Goal: Task Accomplishment & Management: Manage account settings

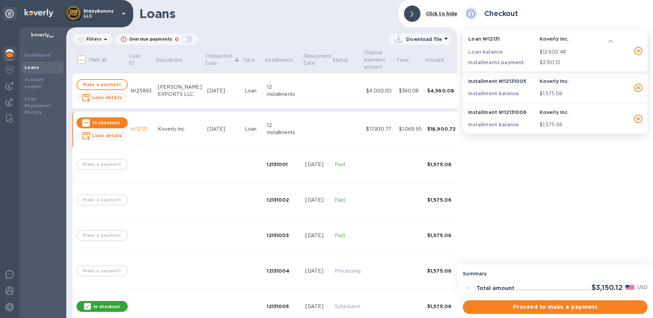
scroll to position [102, 0]
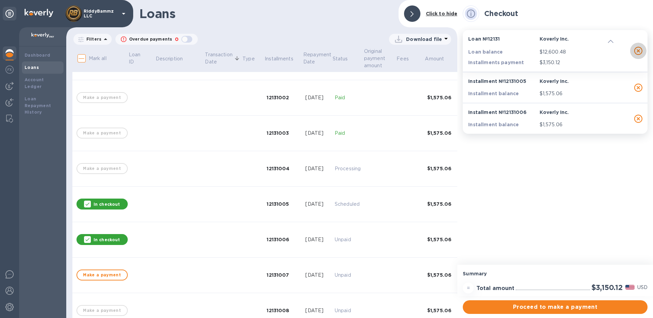
click at [637, 51] on icon "button" at bounding box center [638, 51] width 8 height 8
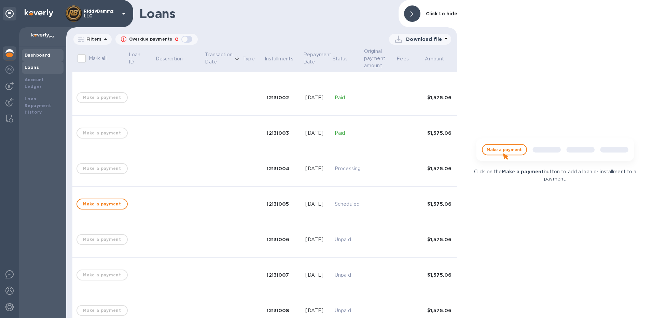
click at [38, 54] on b "Dashboard" at bounding box center [38, 55] width 26 height 5
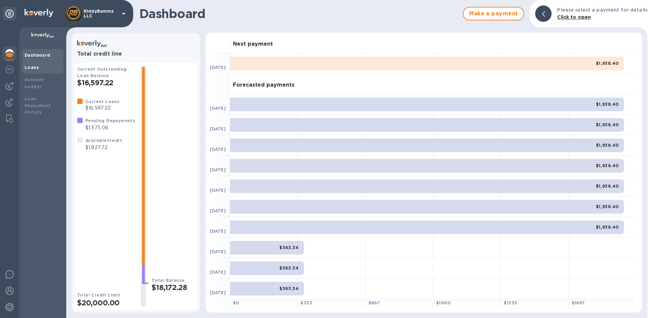
click at [38, 68] on div "Loans" at bounding box center [43, 67] width 36 height 7
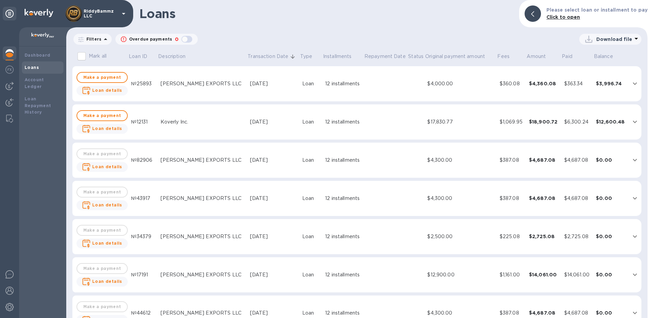
click at [632, 83] on icon "expand row" at bounding box center [635, 84] width 8 height 8
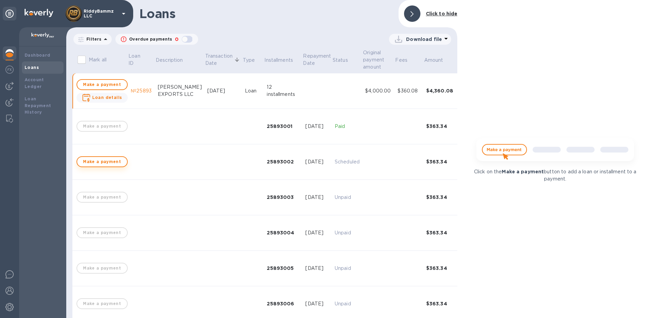
click at [99, 163] on span "Make a payment" at bounding box center [102, 162] width 39 height 8
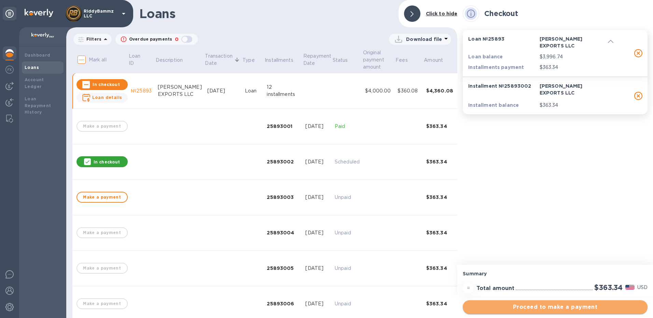
click at [562, 307] on span "Proceed to make a payment" at bounding box center [555, 307] width 174 height 8
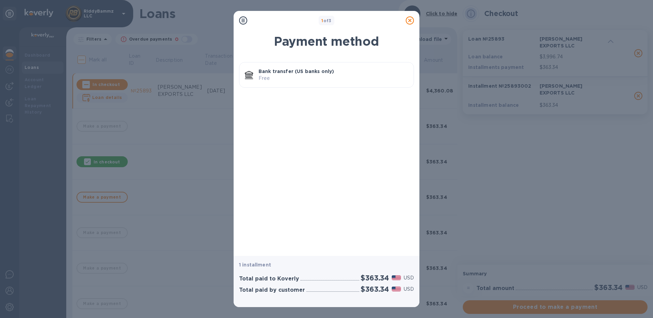
click at [289, 74] on p "Bank transfer (US banks only)" at bounding box center [333, 71] width 150 height 7
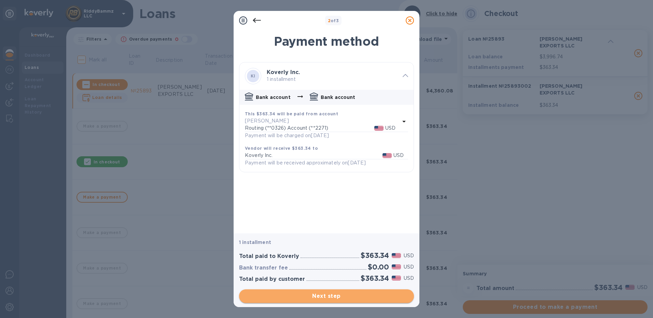
click at [328, 297] on span "Next step" at bounding box center [326, 296] width 164 height 8
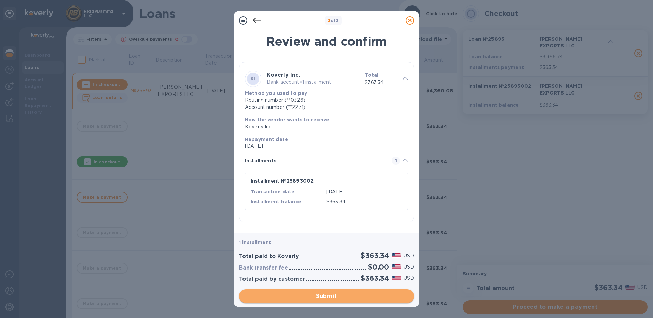
click at [328, 297] on span "Submit" at bounding box center [326, 296] width 164 height 8
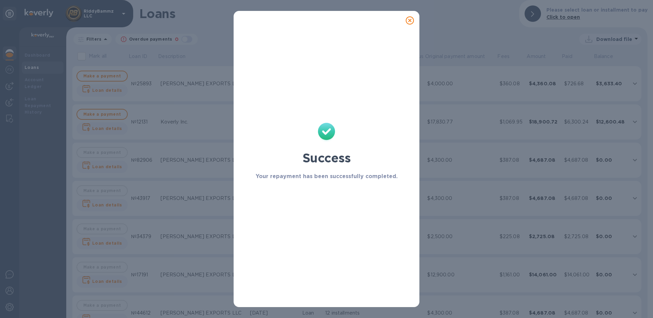
click at [409, 19] on icon at bounding box center [410, 20] width 8 height 8
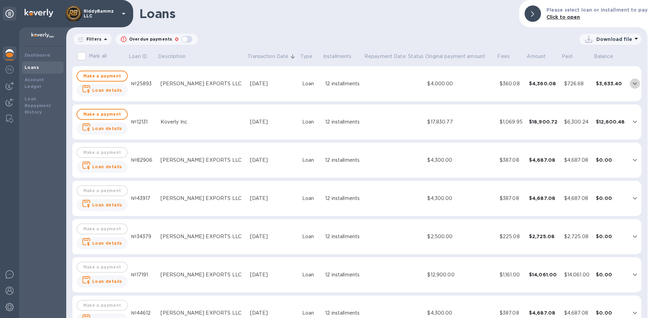
click at [631, 83] on icon "expand row" at bounding box center [635, 84] width 8 height 8
